Goal: Information Seeking & Learning: Learn about a topic

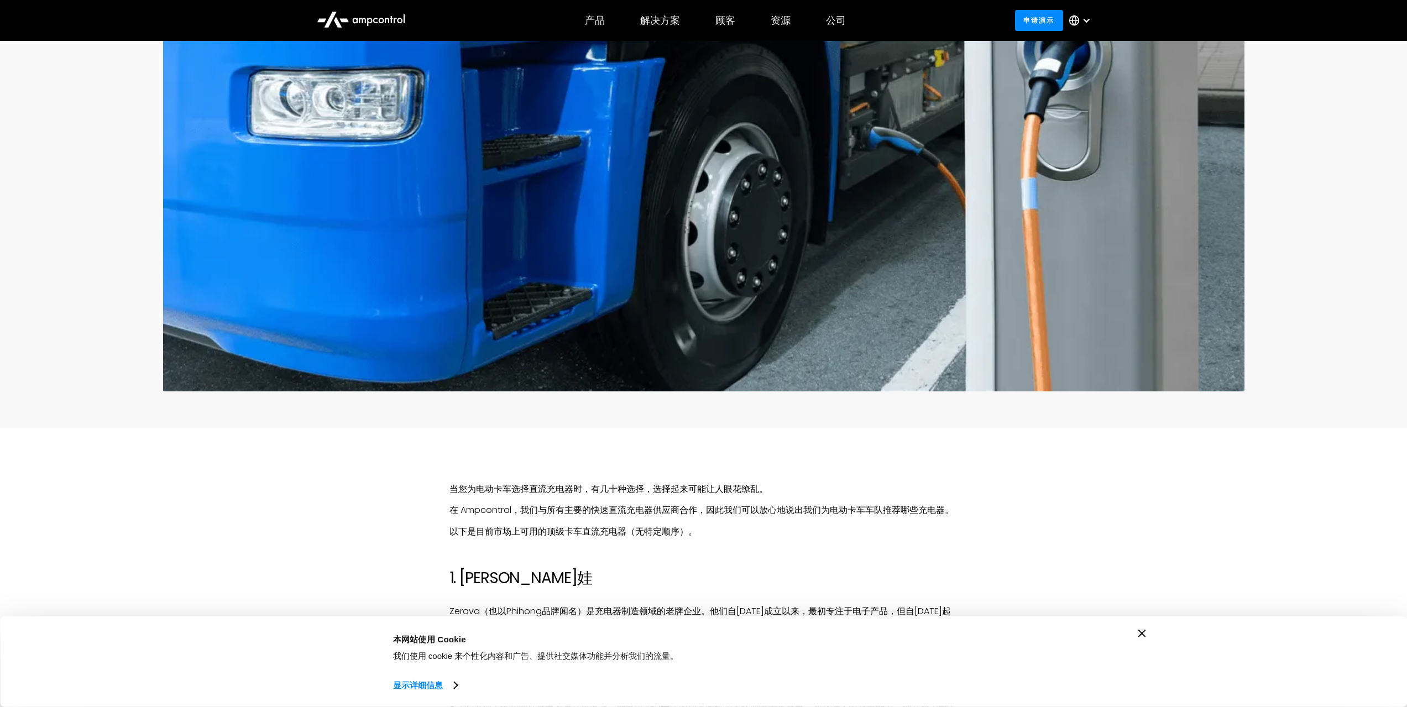
scroll to position [221, 0]
